Goal: Find specific page/section: Find specific page/section

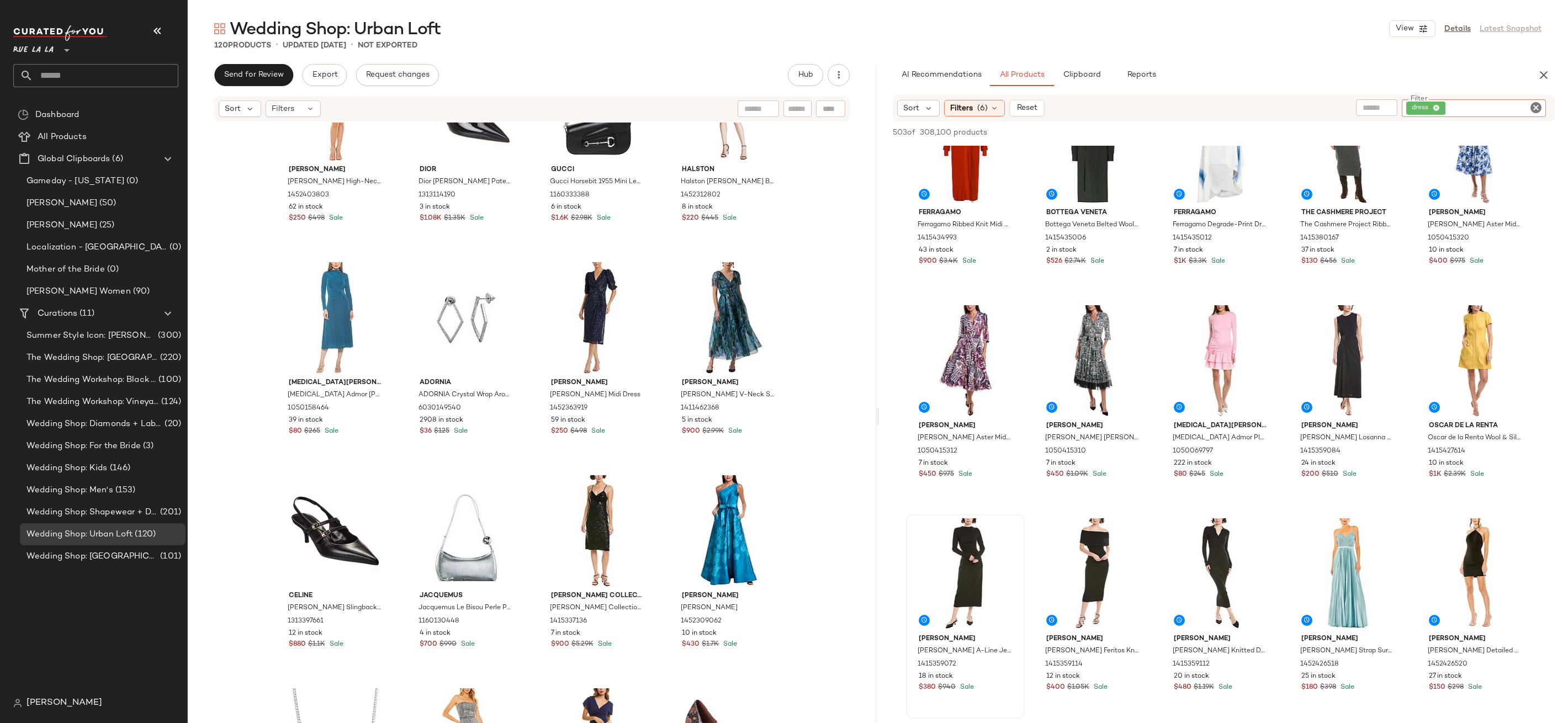
scroll to position [1081, 0]
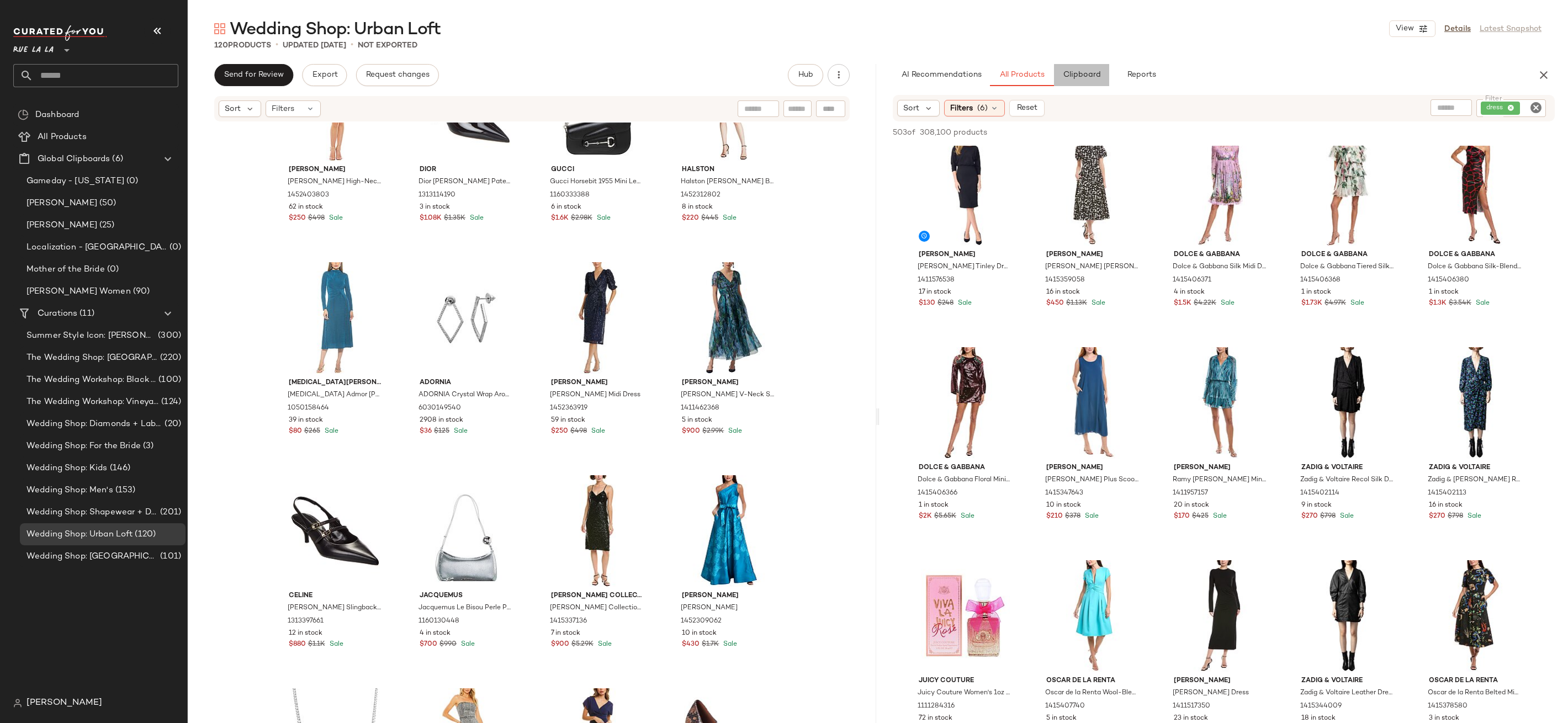
click at [1101, 80] on button "Clipboard" at bounding box center [1082, 75] width 55 height 22
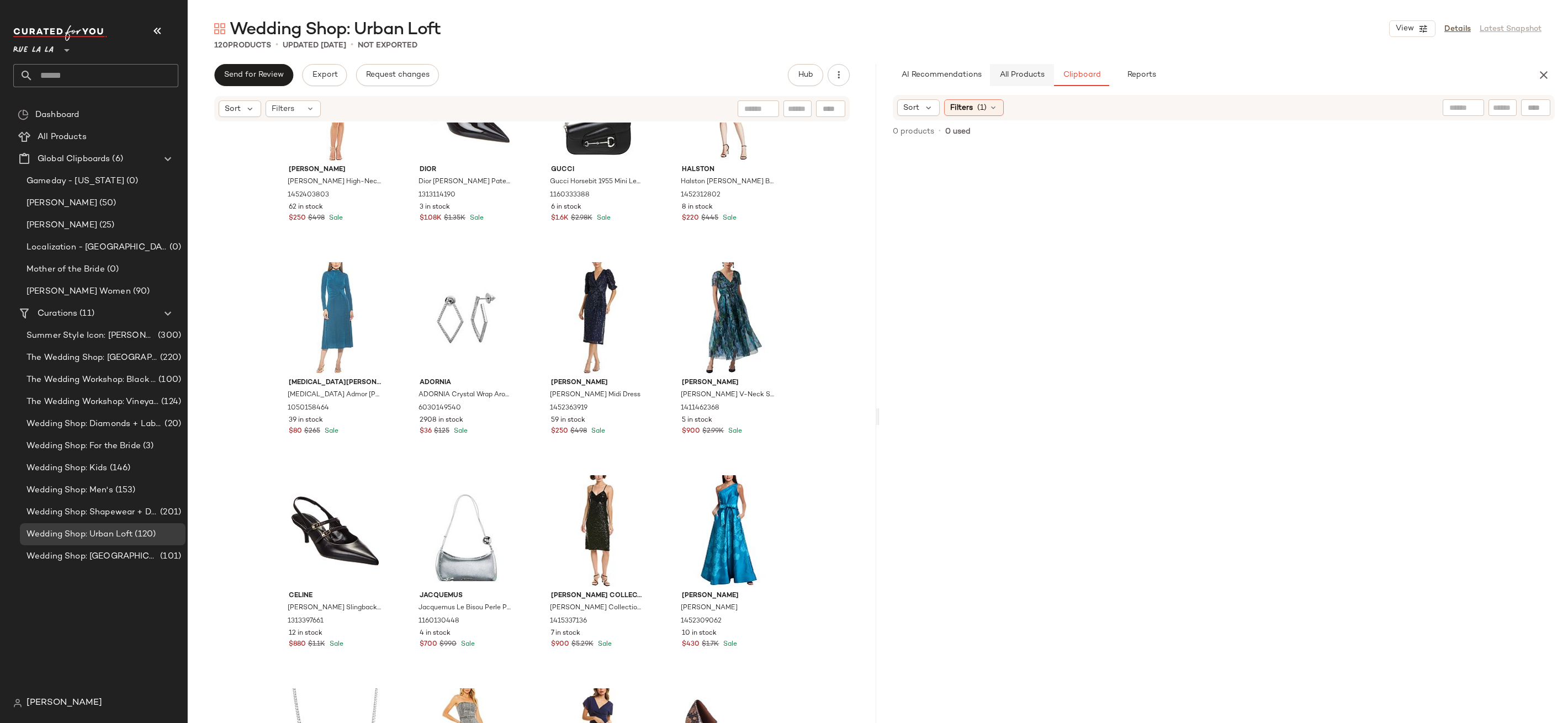
click at [1024, 65] on button "All Products" at bounding box center [1021, 75] width 64 height 22
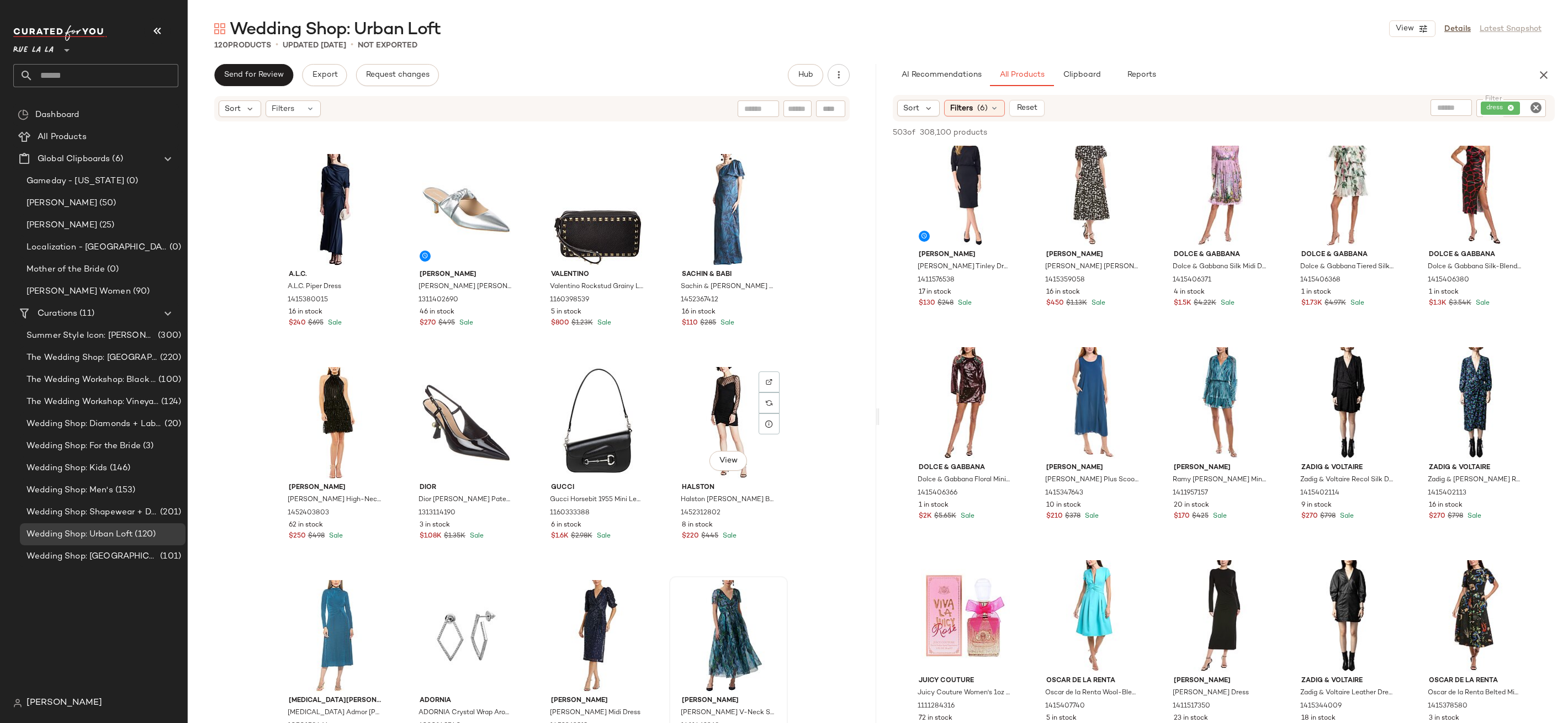
scroll to position [1259, 0]
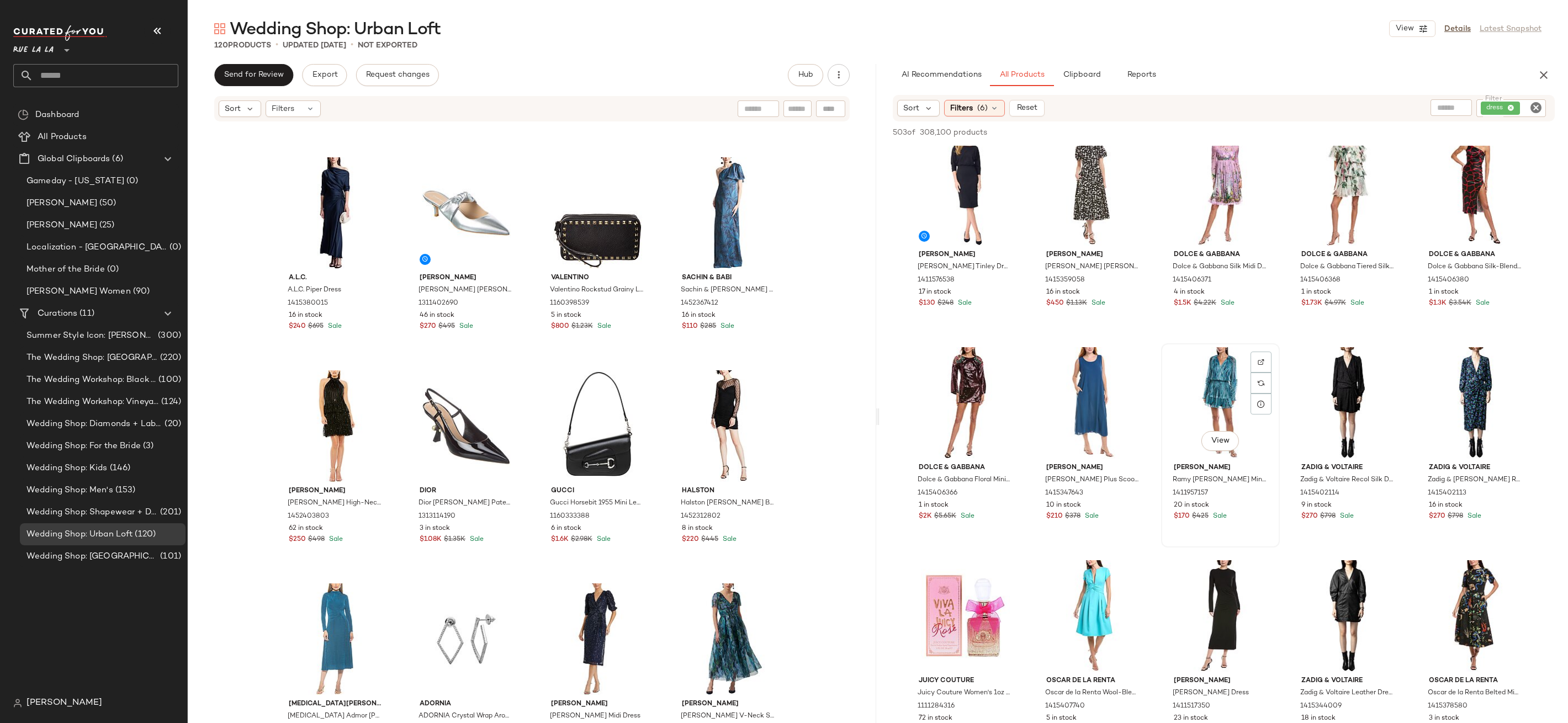
click at [1225, 394] on div "View" at bounding box center [1220, 403] width 111 height 111
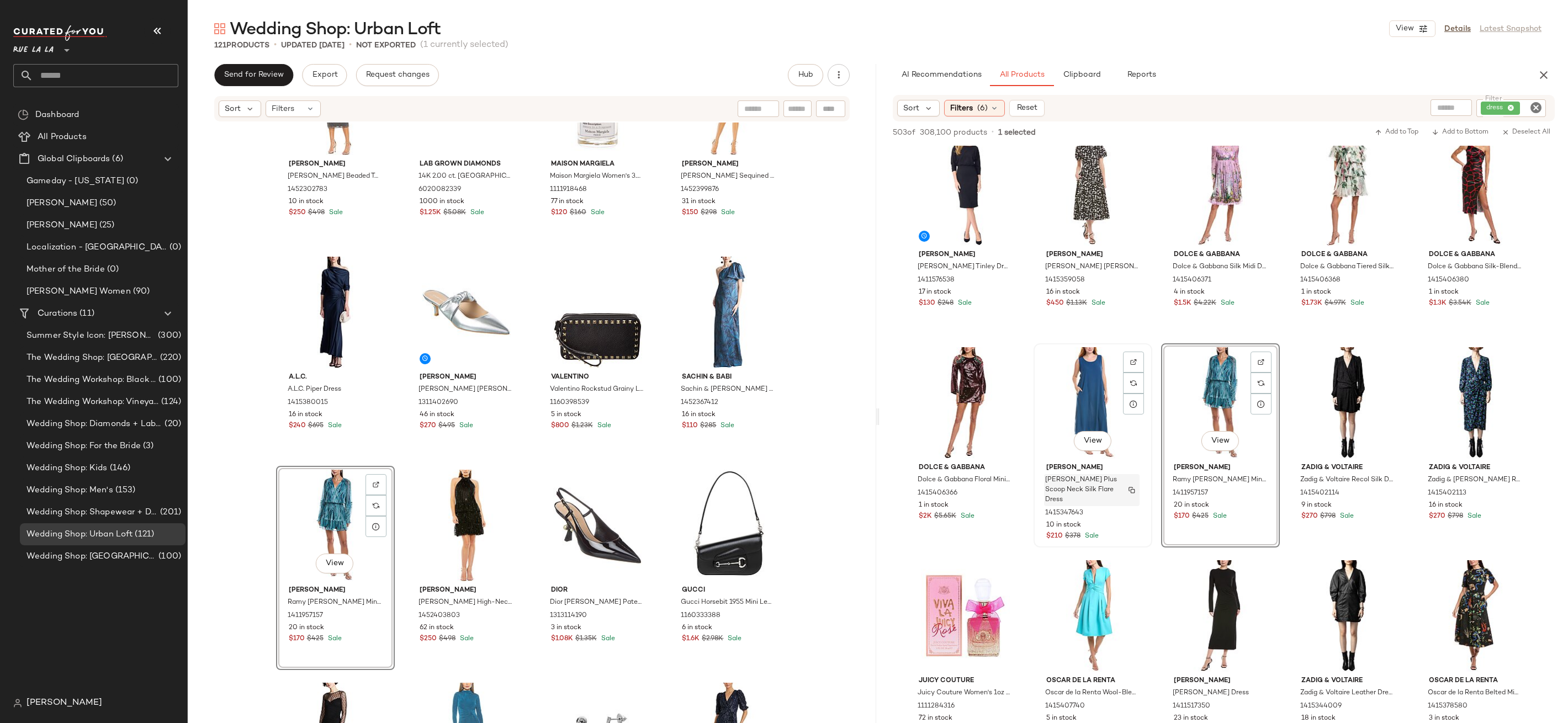
scroll to position [1210, 0]
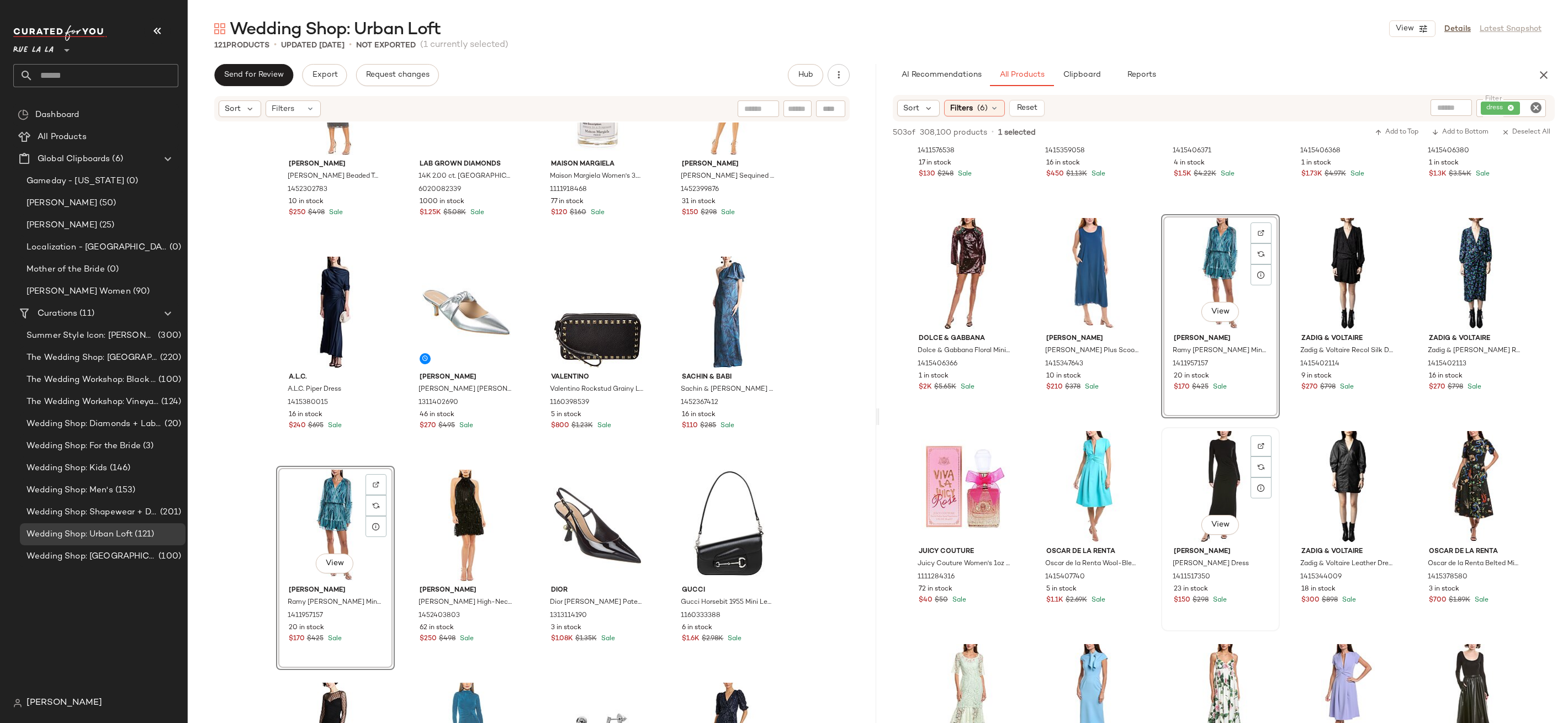
click at [1197, 486] on div "View" at bounding box center [1220, 486] width 111 height 111
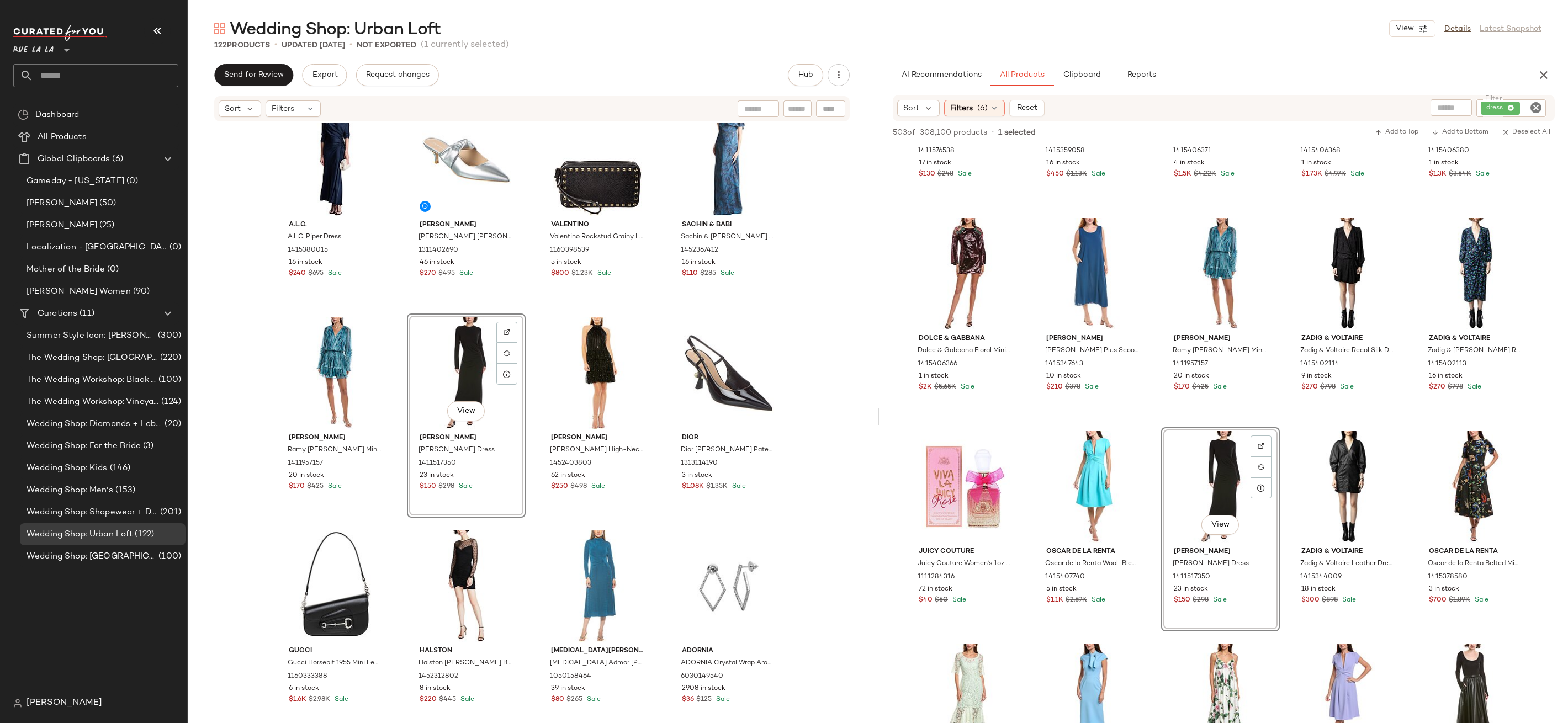
scroll to position [1321, 0]
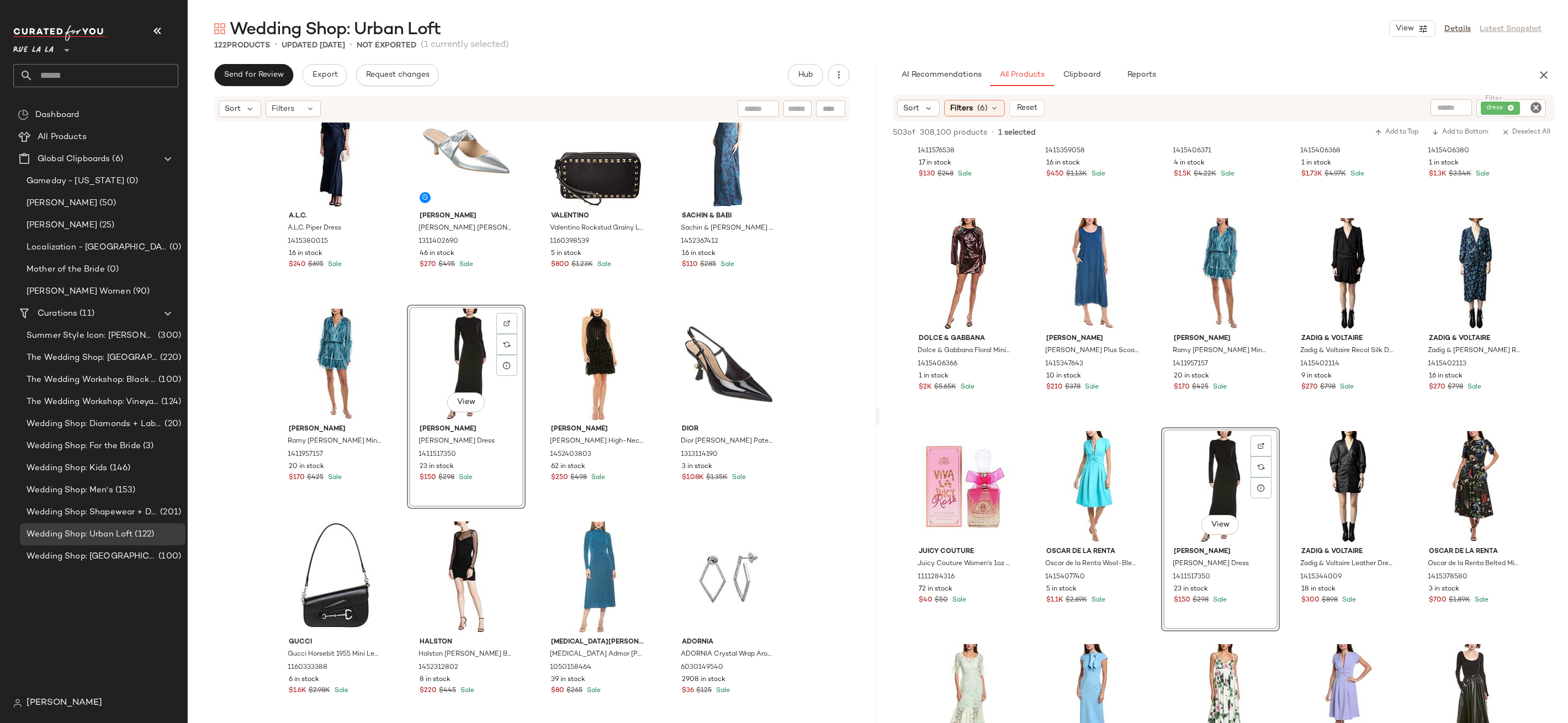
click at [1539, 105] on icon "Clear Filter" at bounding box center [1536, 108] width 13 height 13
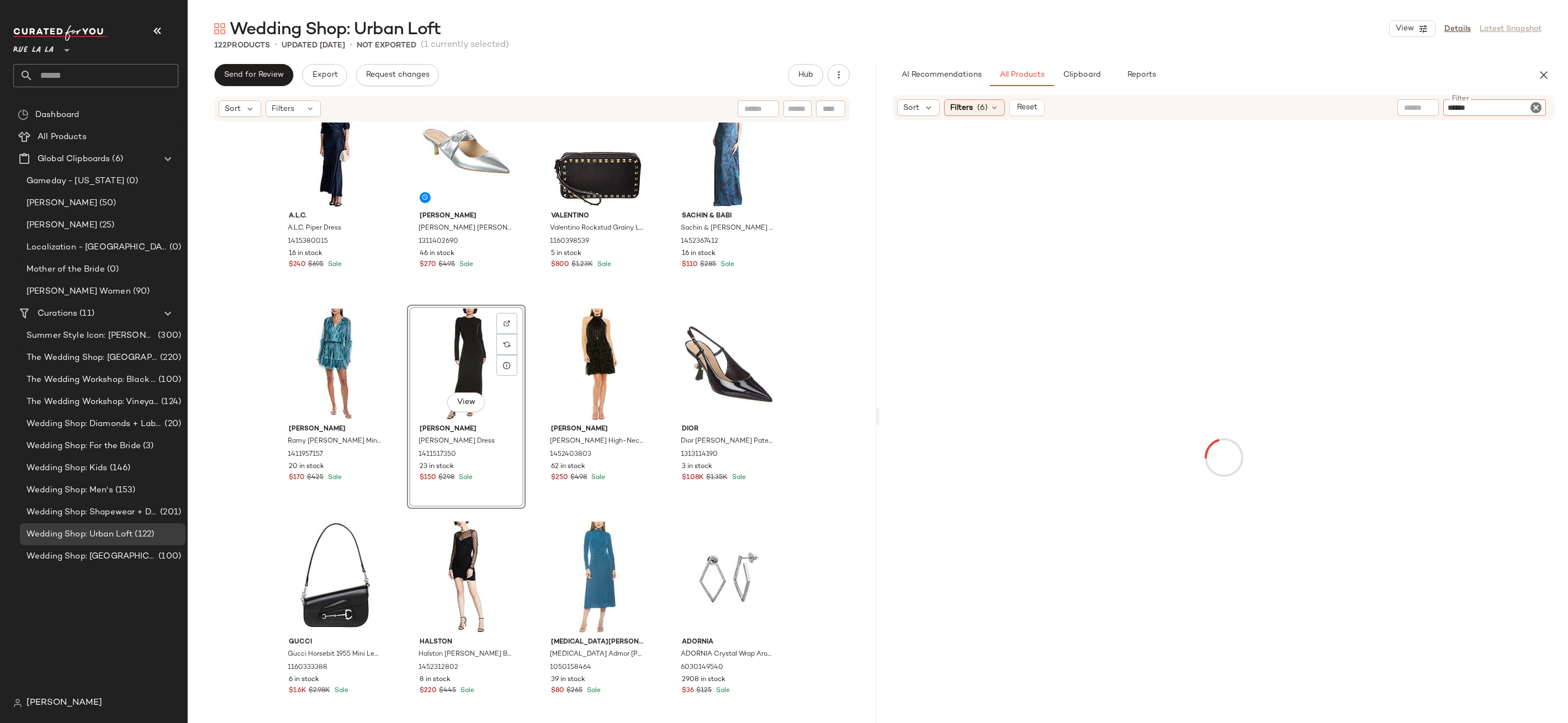
type input "*******"
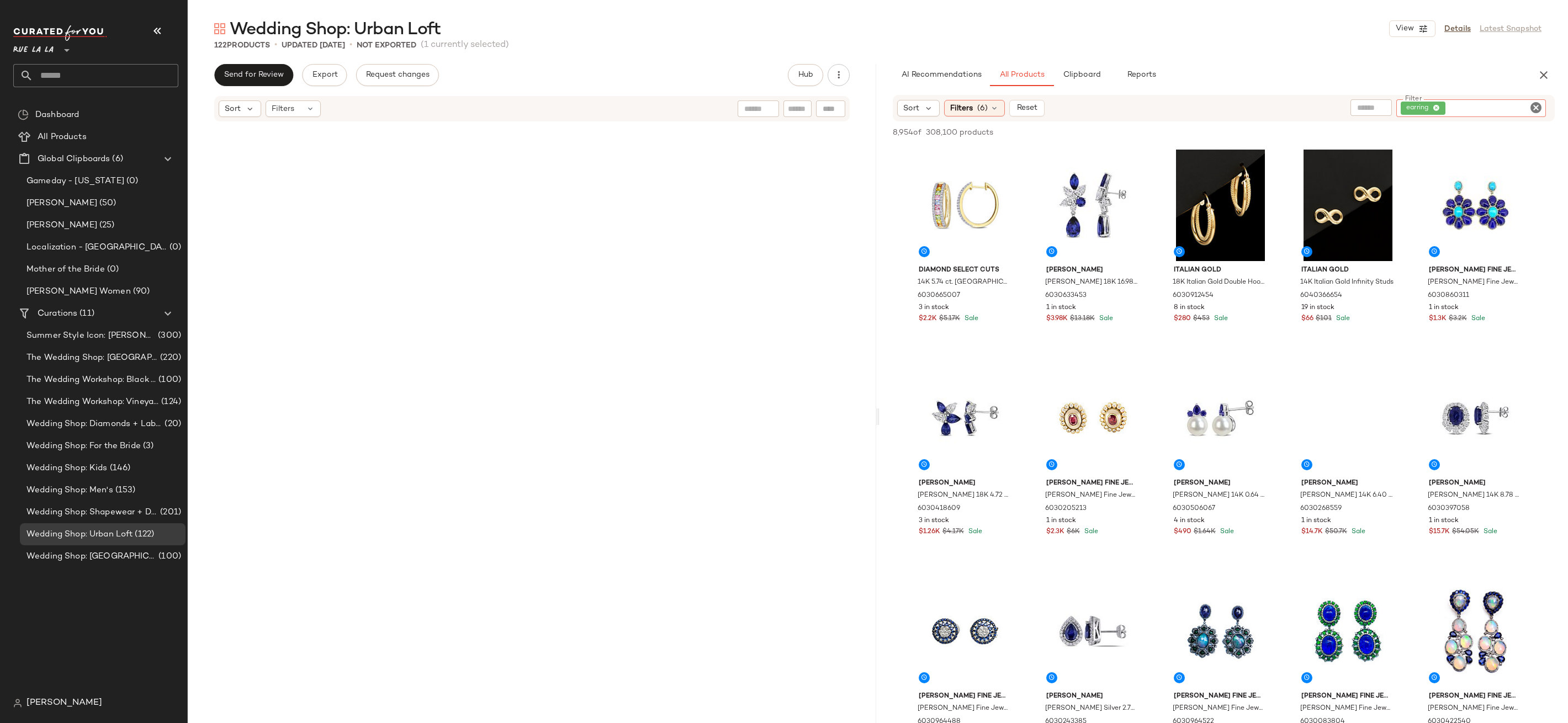
scroll to position [1024, 0]
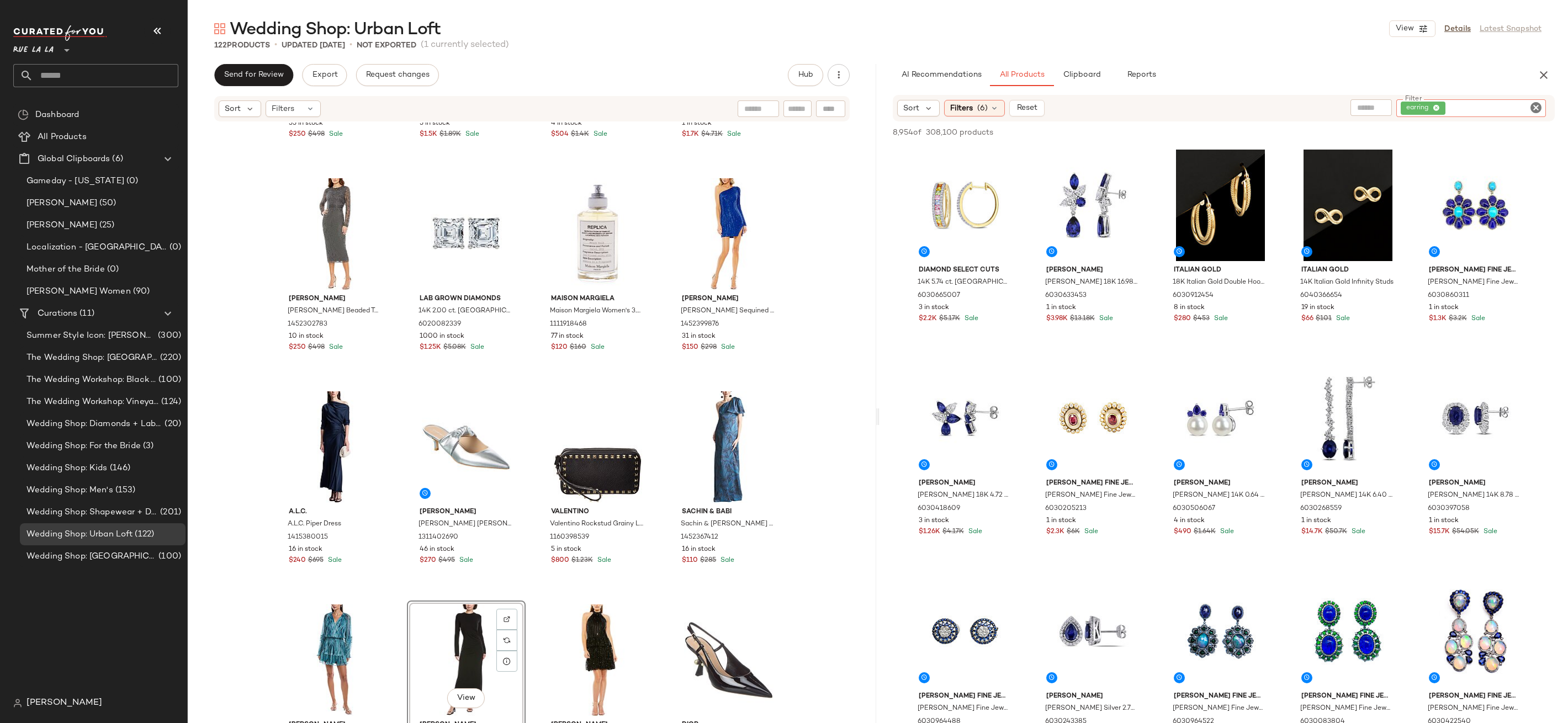
click at [1542, 105] on div "earring" at bounding box center [1471, 108] width 150 height 18
click at [1537, 98] on div "Sort Filters (6) Reset Filter earring Filter" at bounding box center [1224, 108] width 662 height 27
click at [1537, 105] on icon "Clear Filter" at bounding box center [1536, 108] width 13 height 13
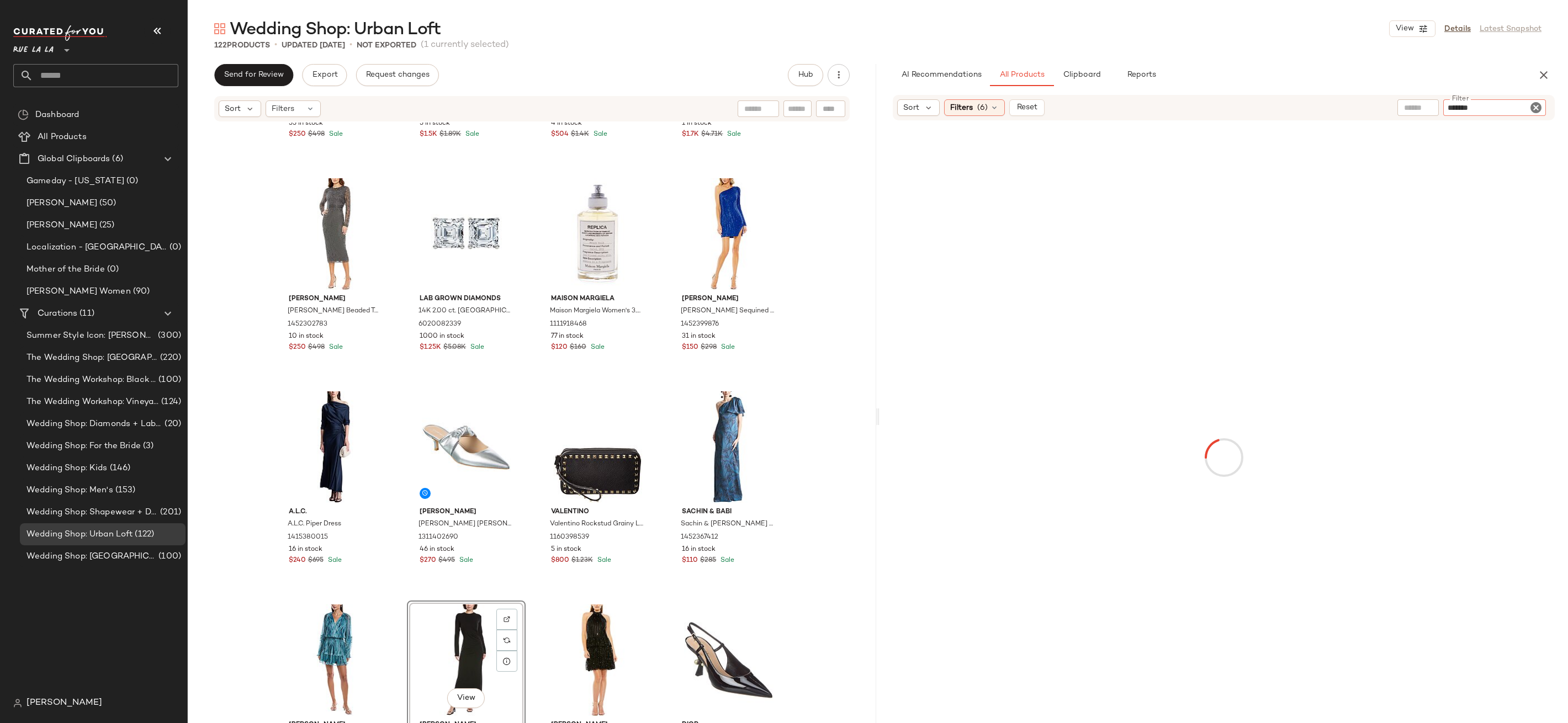
type input "********"
